Goal: Find specific page/section: Find specific page/section

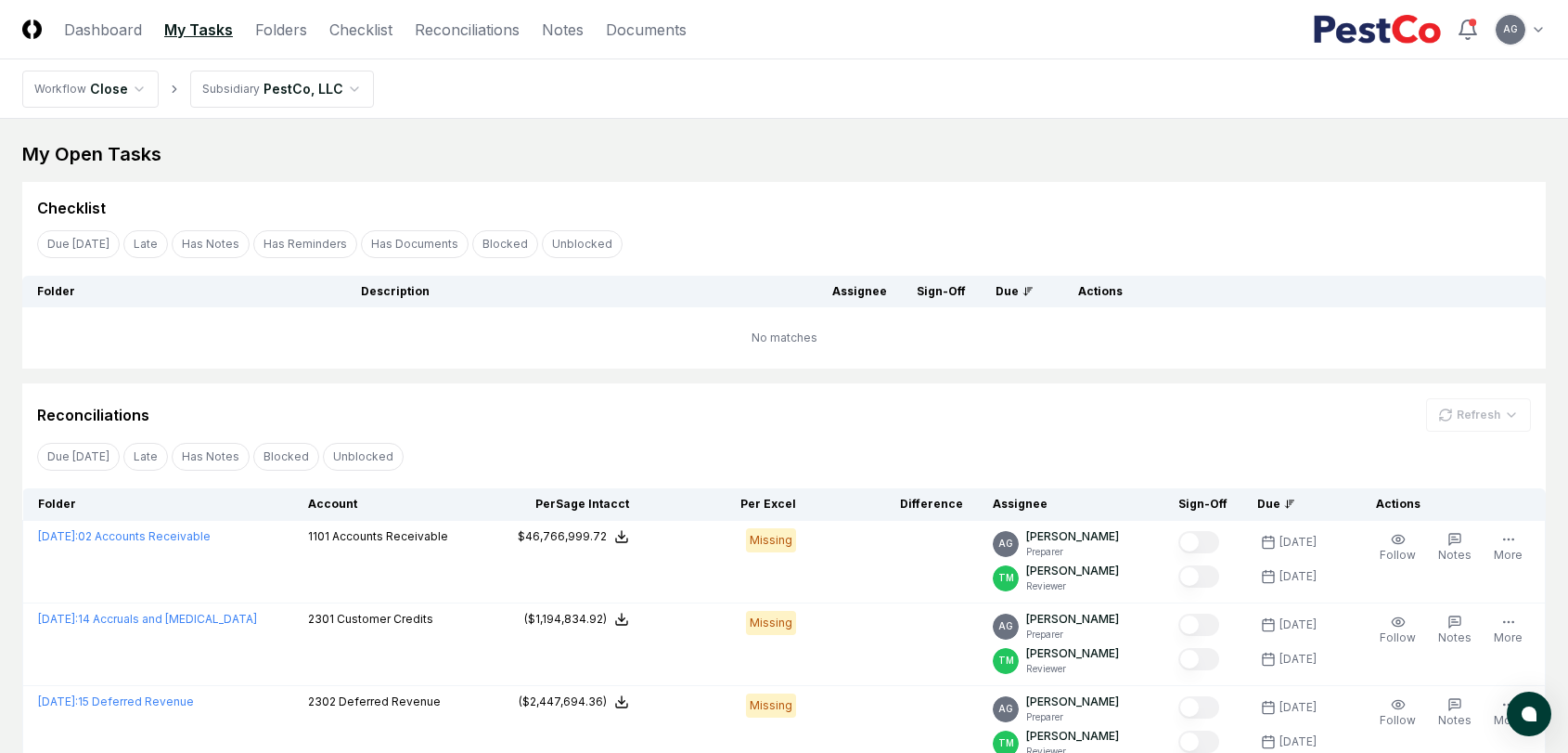
scroll to position [148, 0]
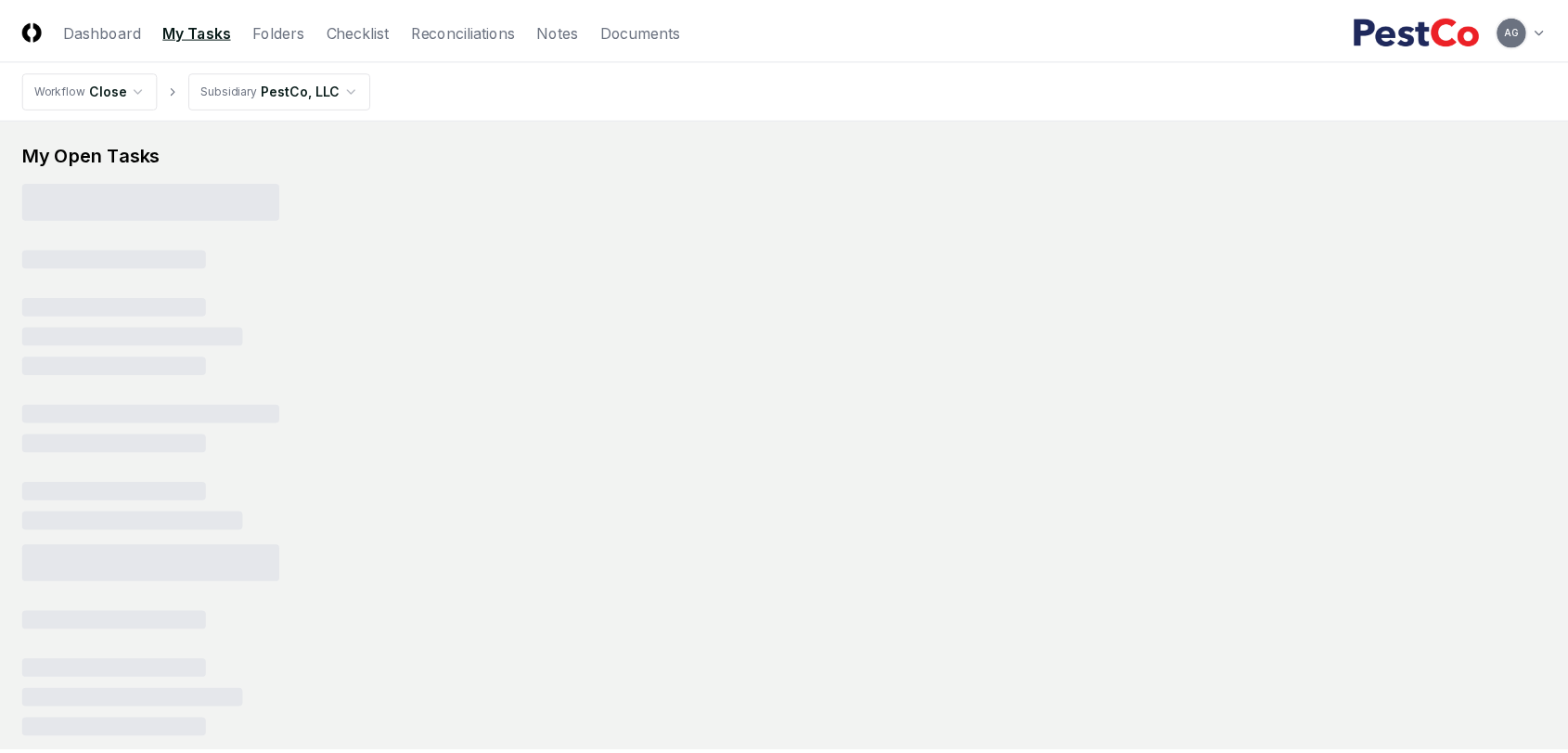
scroll to position [147, 0]
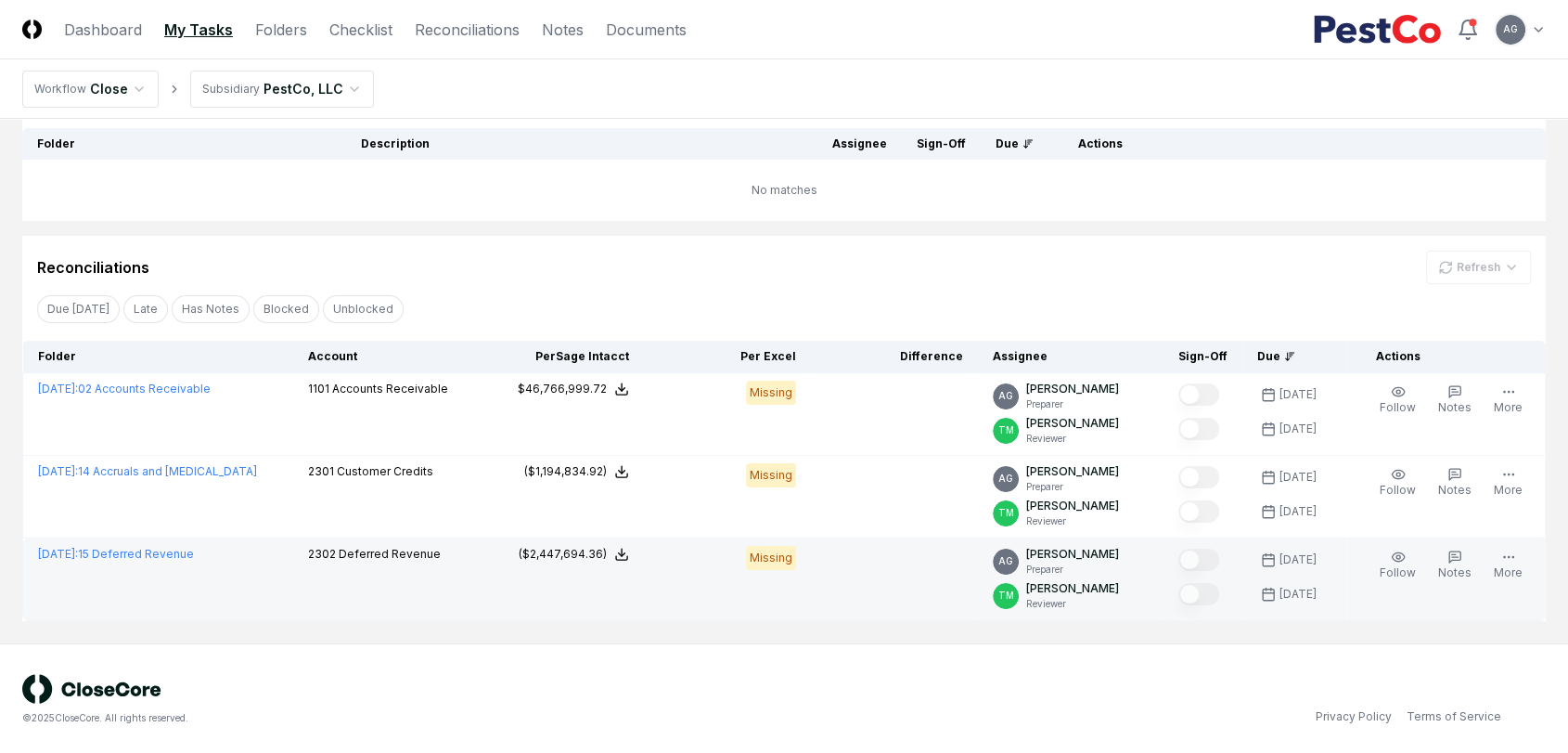
click at [413, 582] on td "2302 Deferred Revenue" at bounding box center [385, 580] width 184 height 83
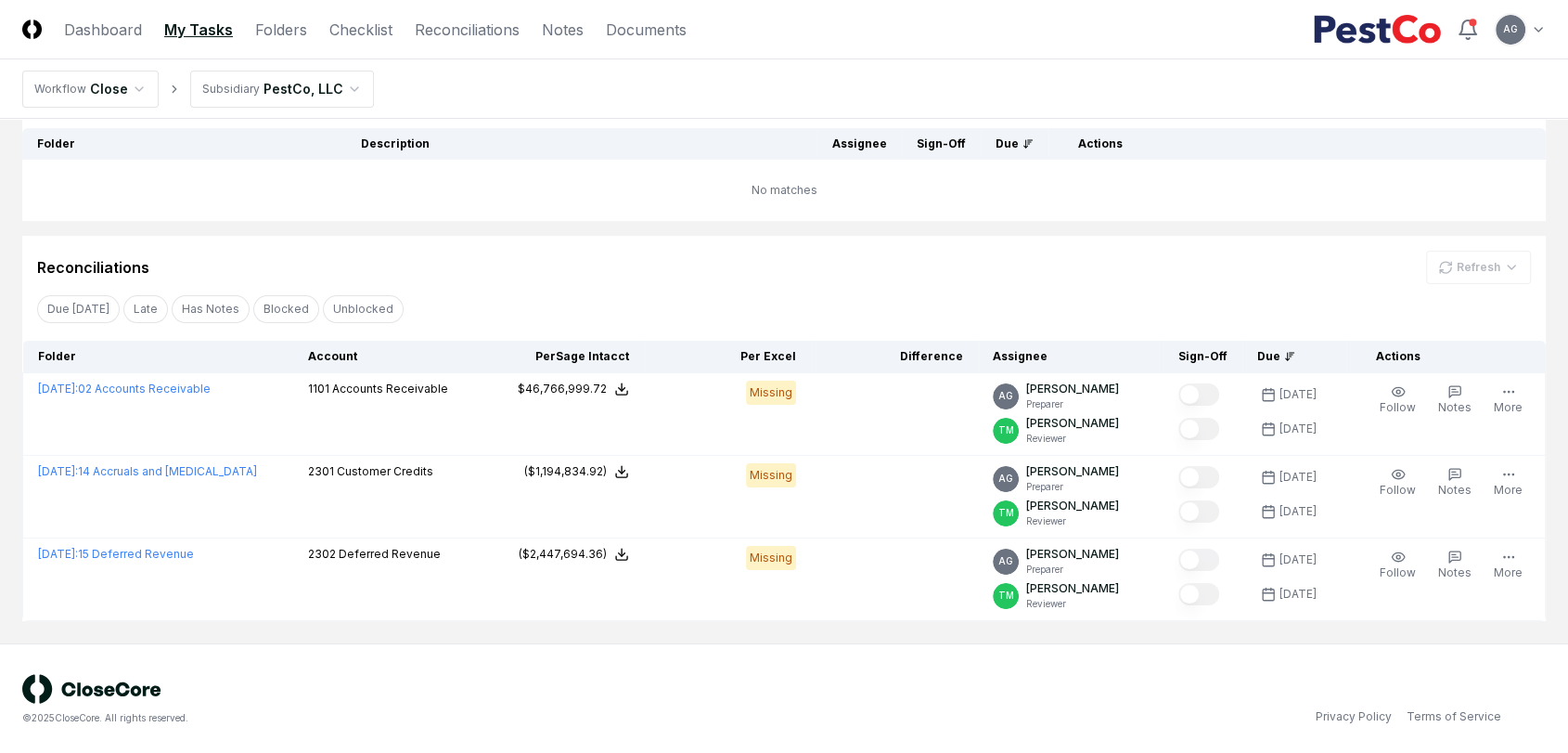
click at [461, 91] on nav "Workflow Close Subsidiary PestCo, LLC" at bounding box center [784, 90] width 1568 height 60
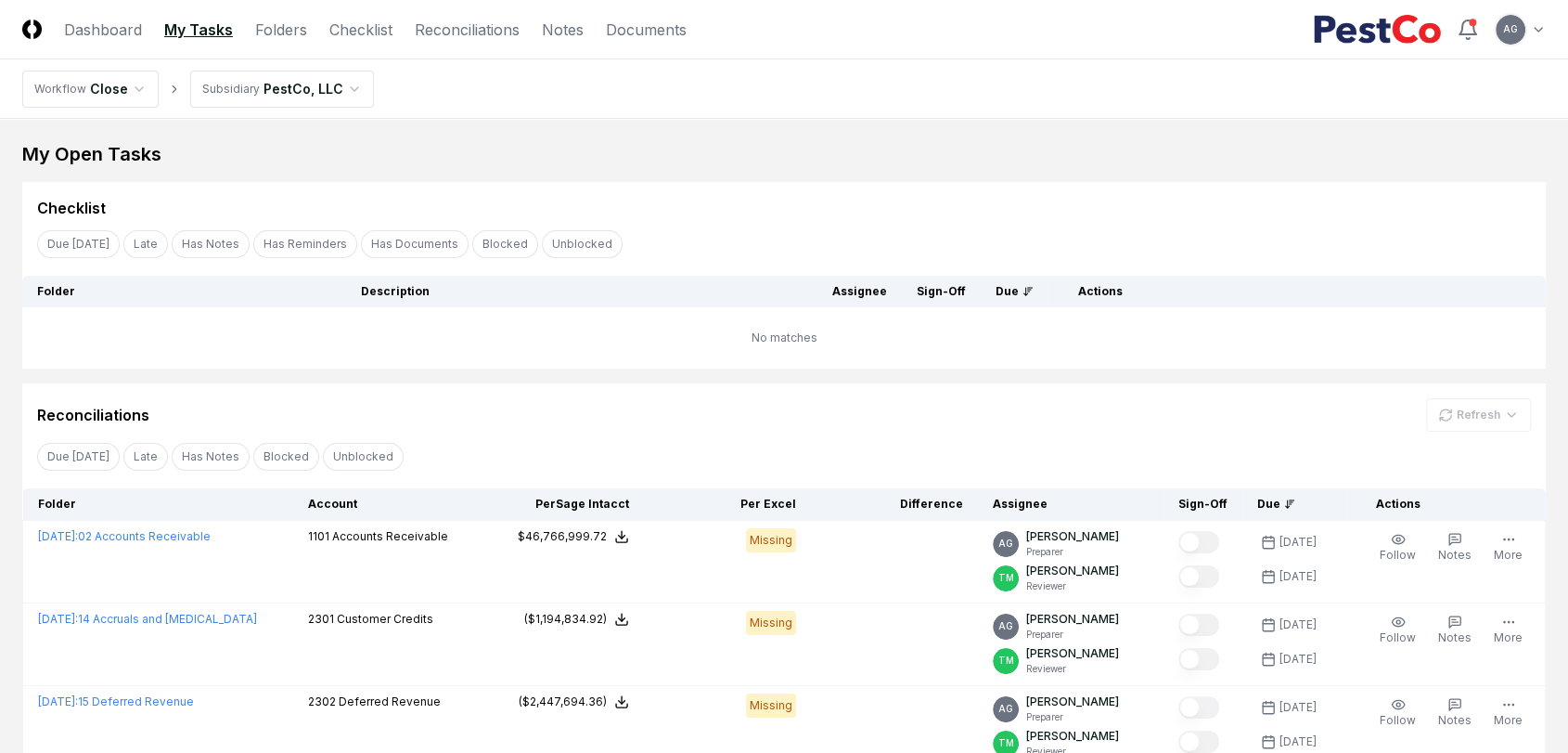
scroll to position [148, 0]
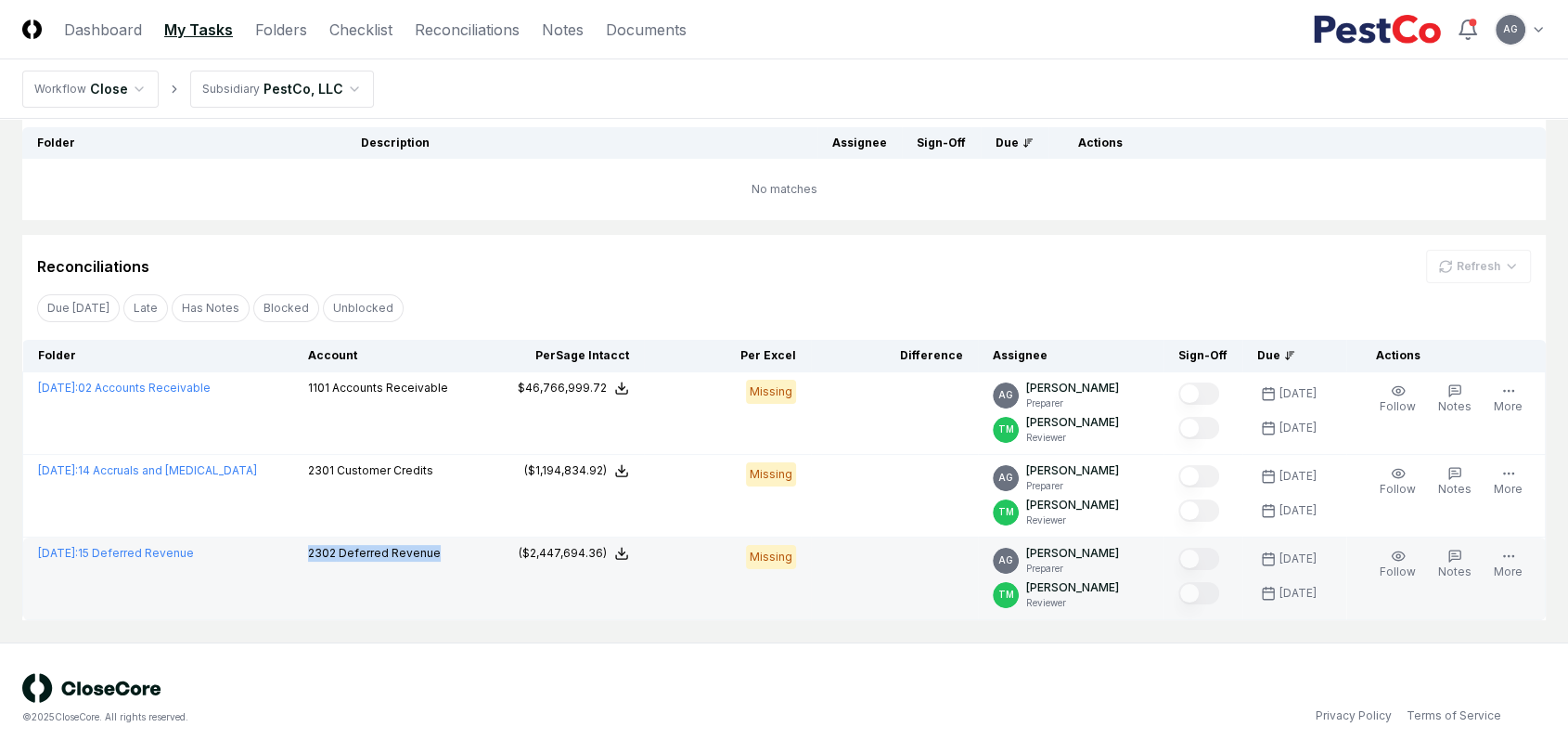
drag, startPoint x: 434, startPoint y: 558, endPoint x: 299, endPoint y: 557, distance: 135.0
click at [308, 557] on div "2302 Deferred Revenue" at bounding box center [385, 555] width 154 height 20
copy p "2302 Deferred Revenue"
